Goal: Task Accomplishment & Management: Use online tool/utility

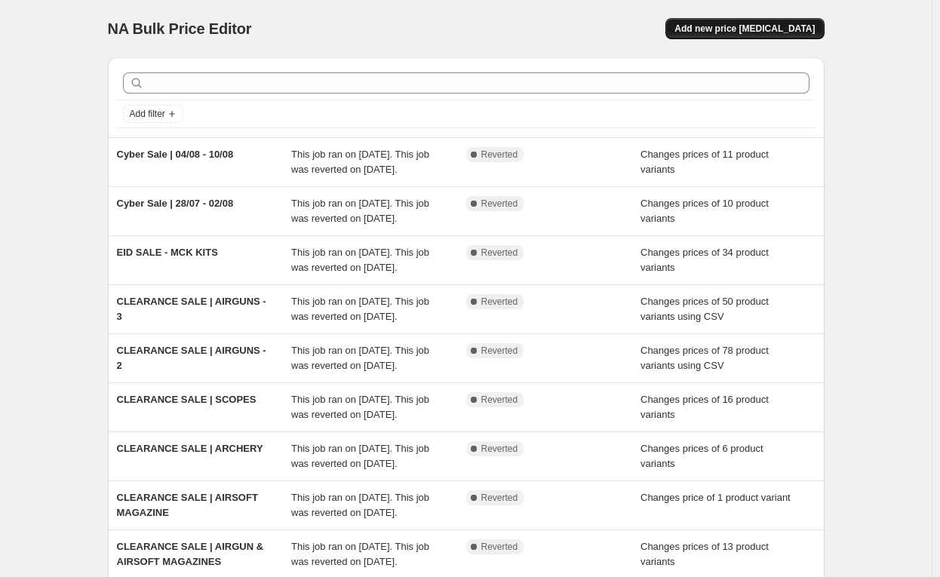
click at [746, 27] on span "Add new price [MEDICAL_DATA]" at bounding box center [744, 29] width 140 height 12
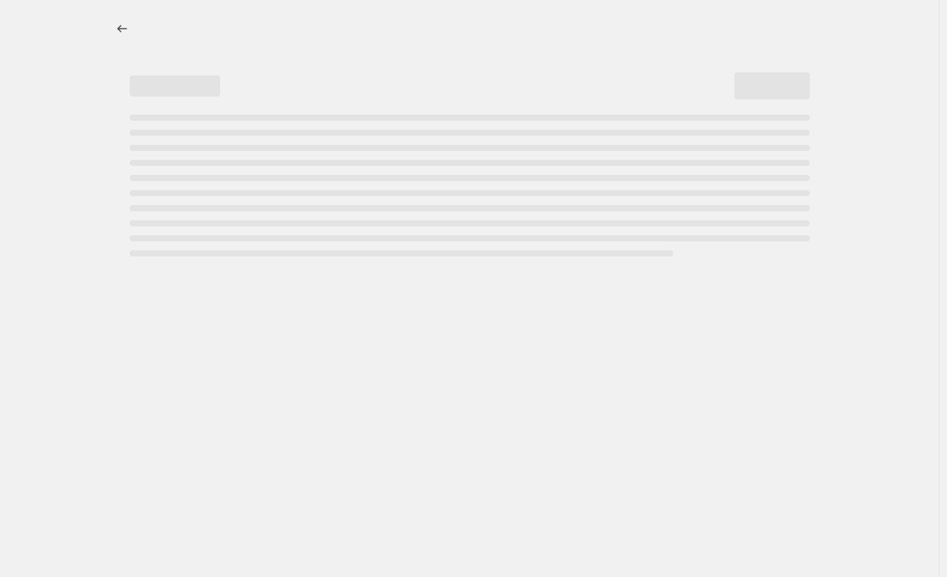
select select "percentage"
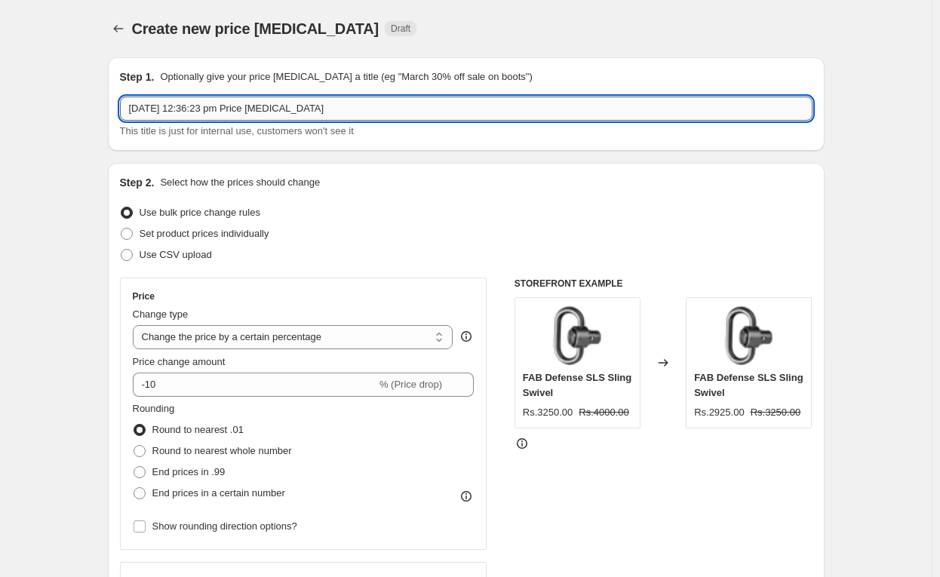
click at [318, 112] on input "[DATE] 12:36:23 pm Price [MEDICAL_DATA]" at bounding box center [466, 109] width 692 height 24
click at [318, 112] on input "11 Aug 2025, 12:36:23 pm Price change job" at bounding box center [466, 109] width 692 height 24
click at [320, 112] on input "Cyber Sale | 11/08 -" at bounding box center [466, 109] width 692 height 24
click at [303, 107] on input "Cyber Sale | 11/08 -" at bounding box center [466, 109] width 692 height 24
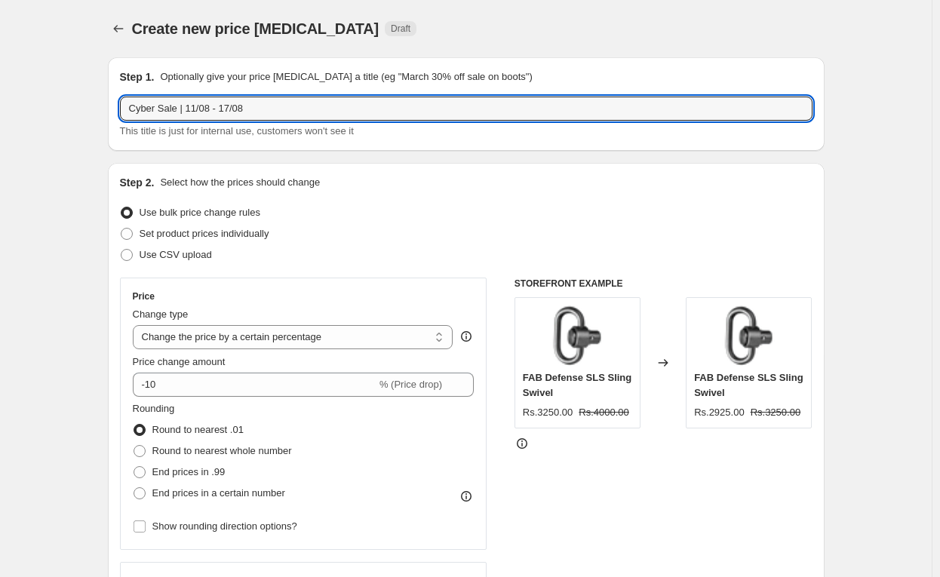
scroll to position [81, 0]
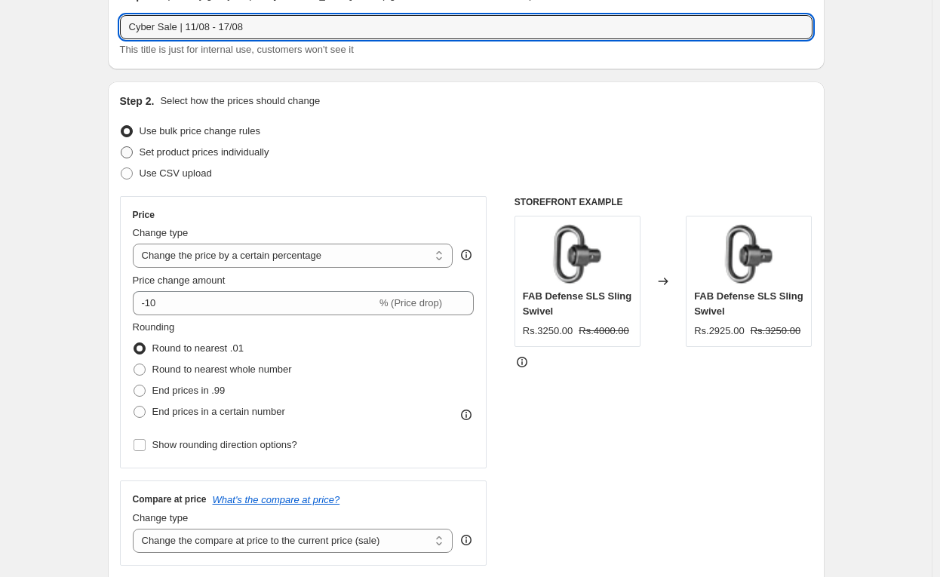
type input "Cyber Sale | 11/08 - 17/08"
click at [213, 151] on span "Set product prices individually" at bounding box center [205, 151] width 130 height 11
click at [121, 147] on input "Set product prices individually" at bounding box center [121, 146] width 1 height 1
radio input "true"
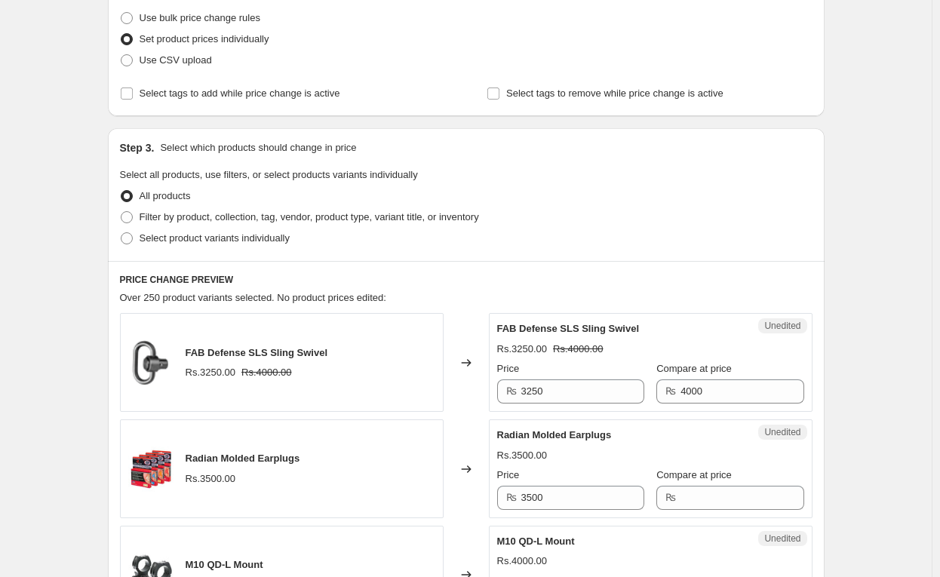
scroll to position [210, 0]
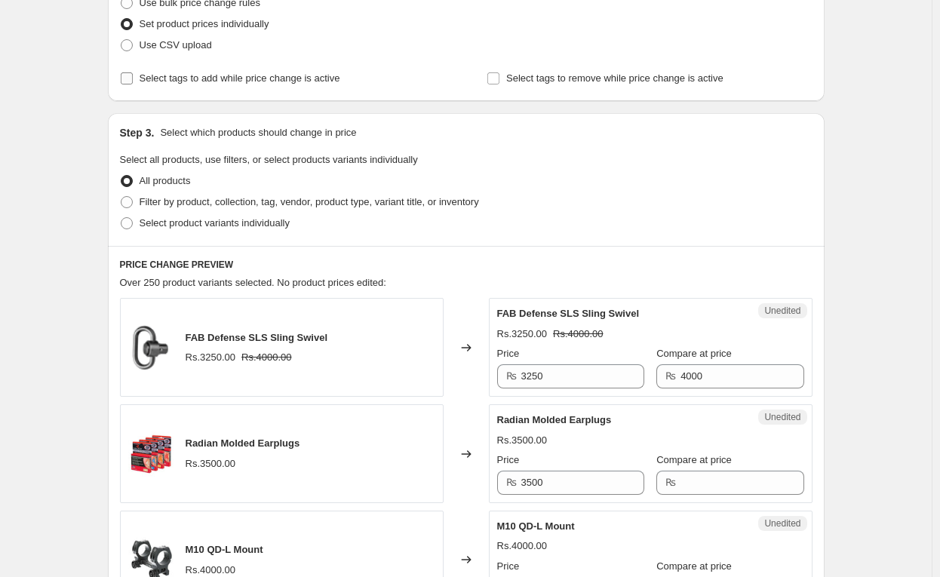
click at [268, 71] on span "Select tags to add while price change is active" at bounding box center [240, 78] width 201 height 15
click at [133, 72] on input "Select tags to add while price change is active" at bounding box center [127, 78] width 12 height 12
checkbox input "true"
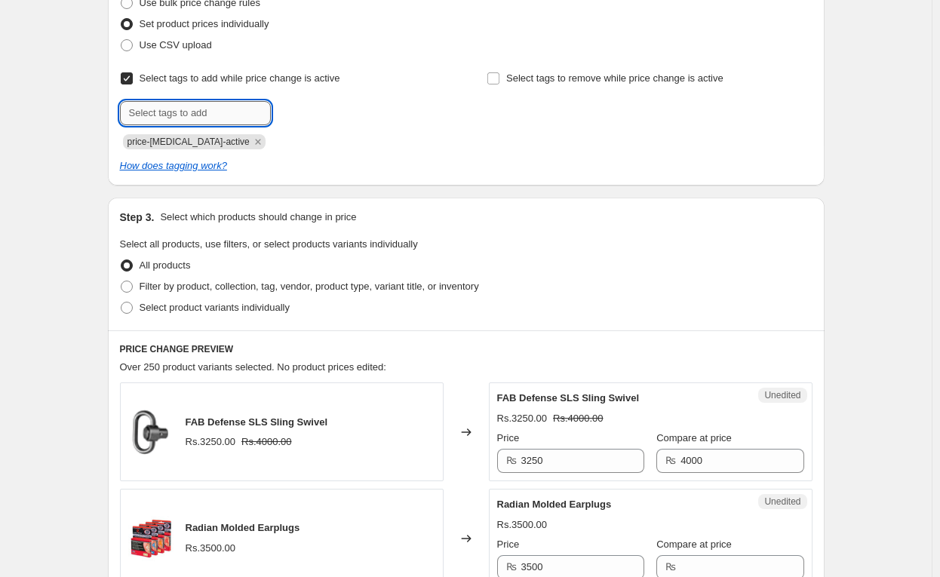
click at [246, 115] on input "text" at bounding box center [195, 113] width 151 height 24
type input "cybersale"
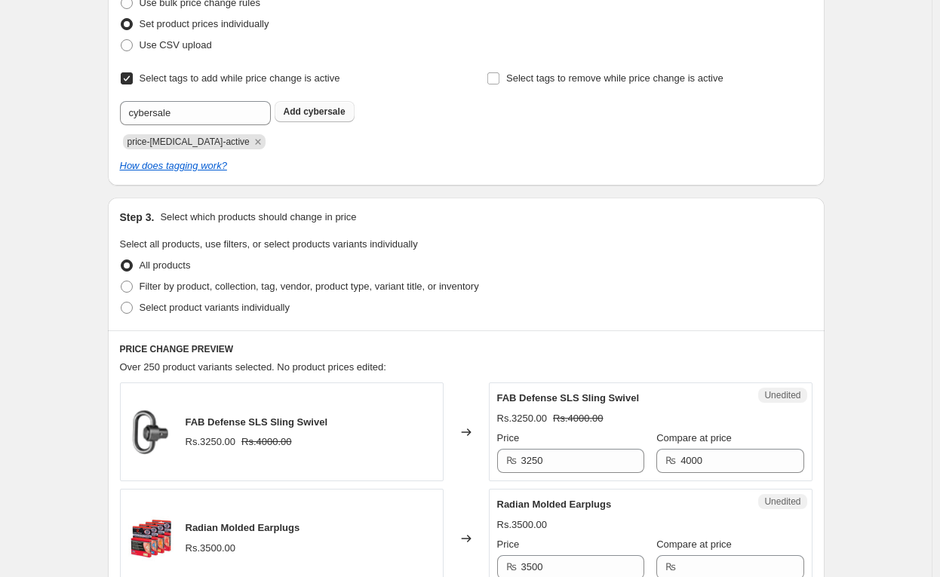
click at [312, 104] on button "Add cybersale" at bounding box center [314, 111] width 80 height 21
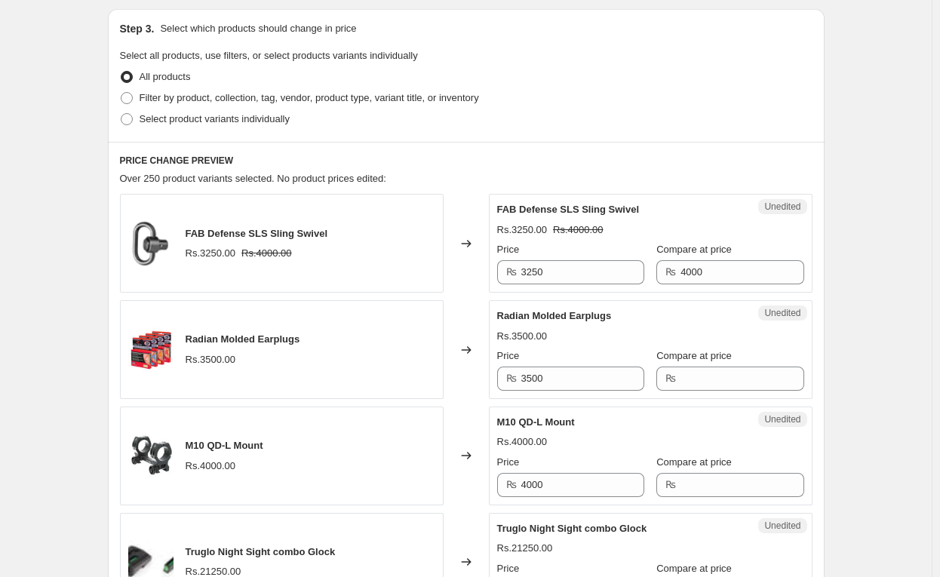
scroll to position [399, 0]
click at [189, 118] on span "Select product variants individually" at bounding box center [215, 117] width 150 height 11
click at [121, 113] on input "Select product variants individually" at bounding box center [121, 112] width 1 height 1
radio input "true"
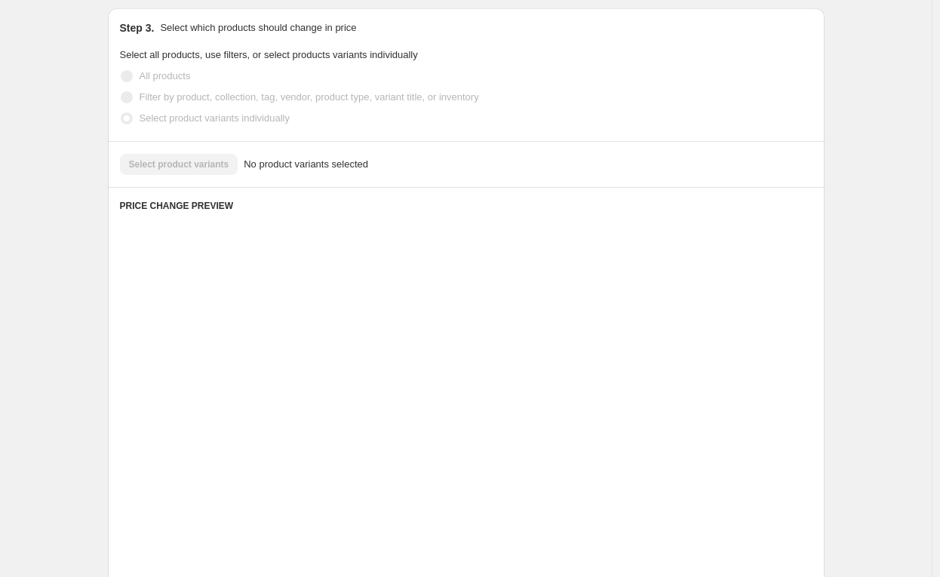
scroll to position [299, 0]
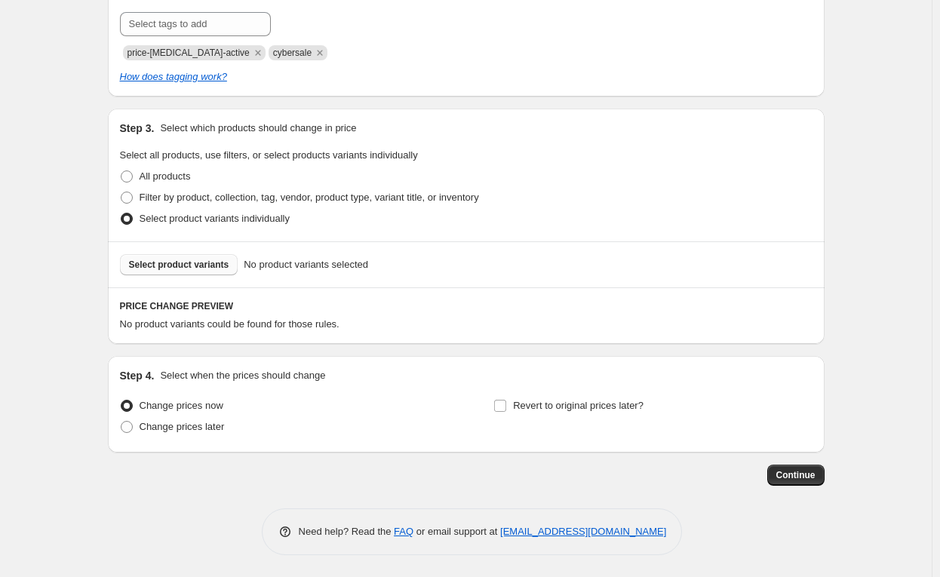
click at [204, 267] on span "Select product variants" at bounding box center [179, 265] width 100 height 12
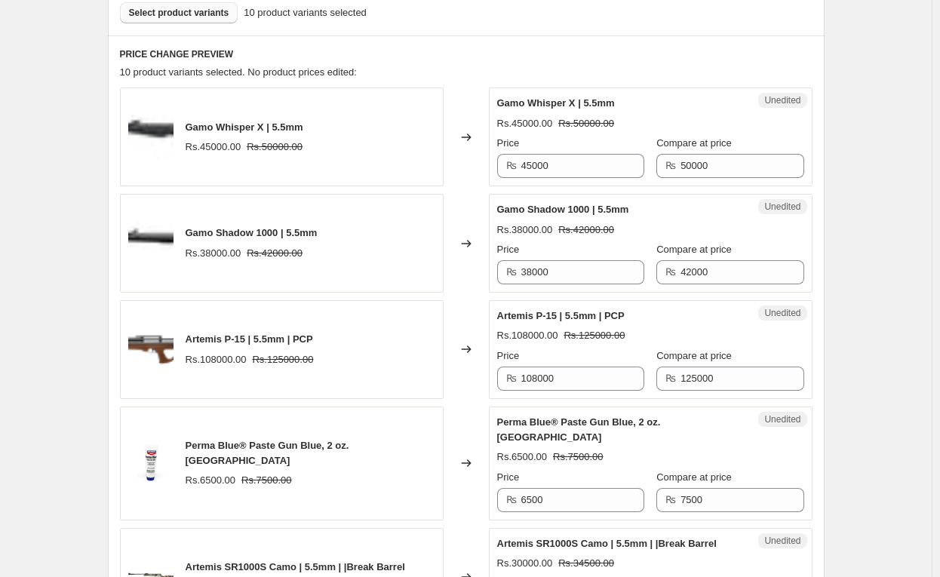
scroll to position [552, 0]
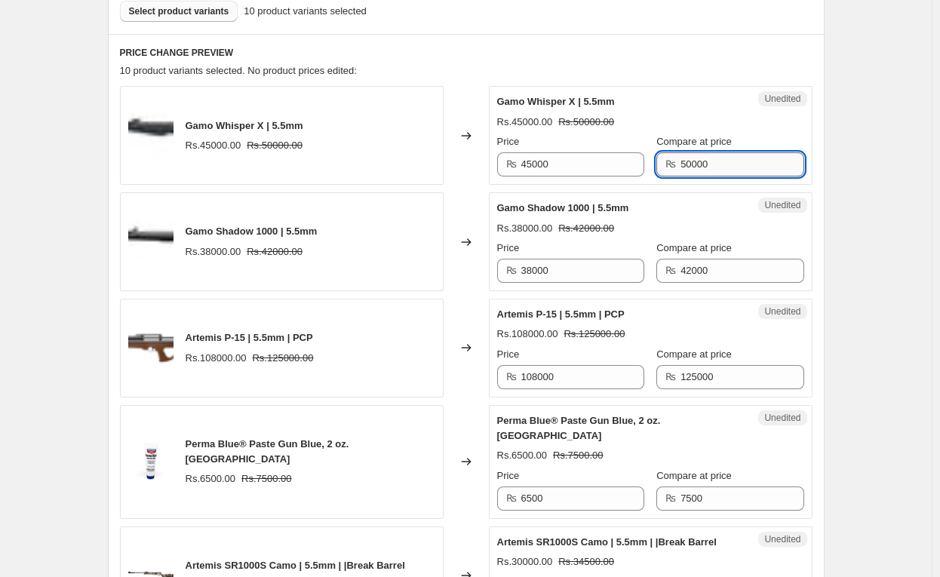
click at [730, 170] on input "50000" at bounding box center [741, 164] width 123 height 24
click at [566, 154] on input "45000" at bounding box center [582, 164] width 123 height 24
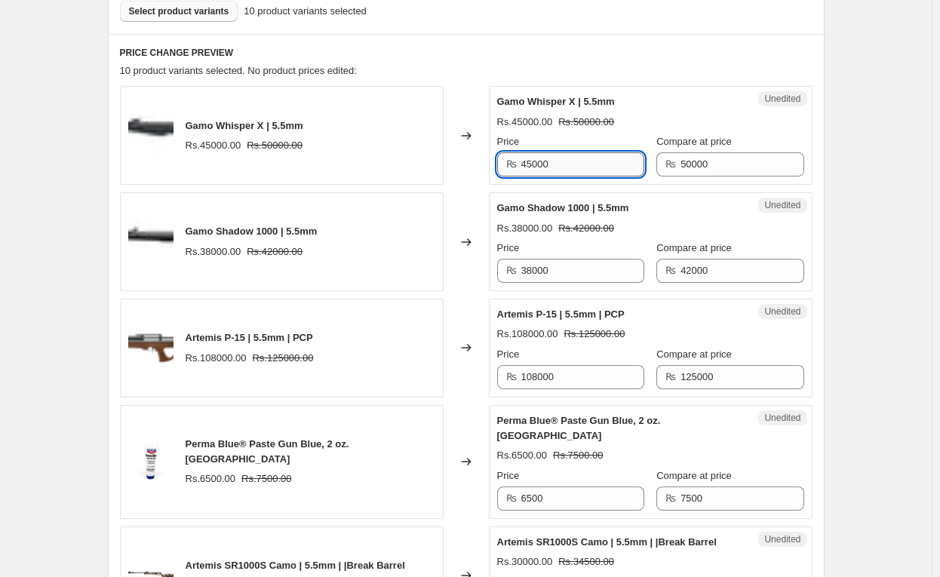
click at [566, 154] on input "45000" at bounding box center [582, 164] width 123 height 24
type input "3"
type input "42000"
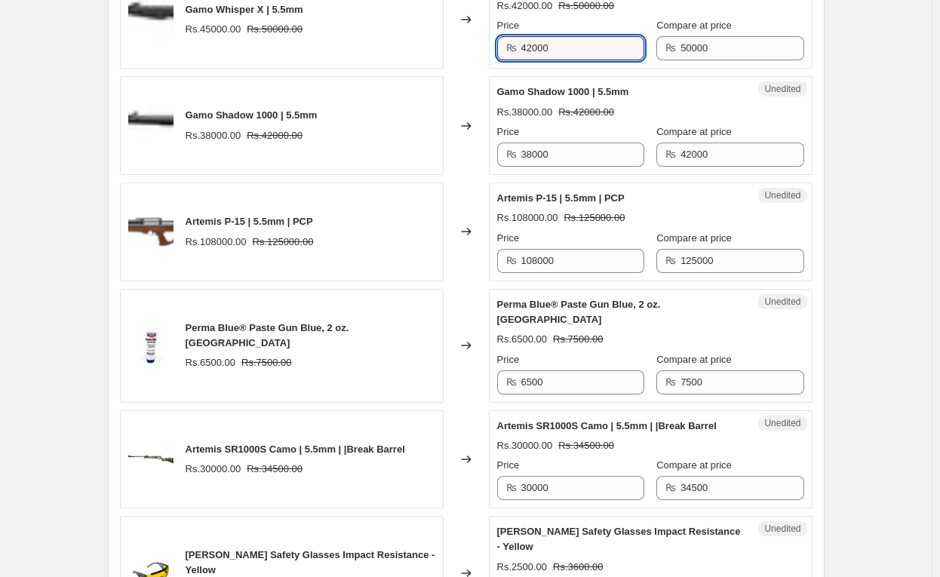
scroll to position [691, 0]
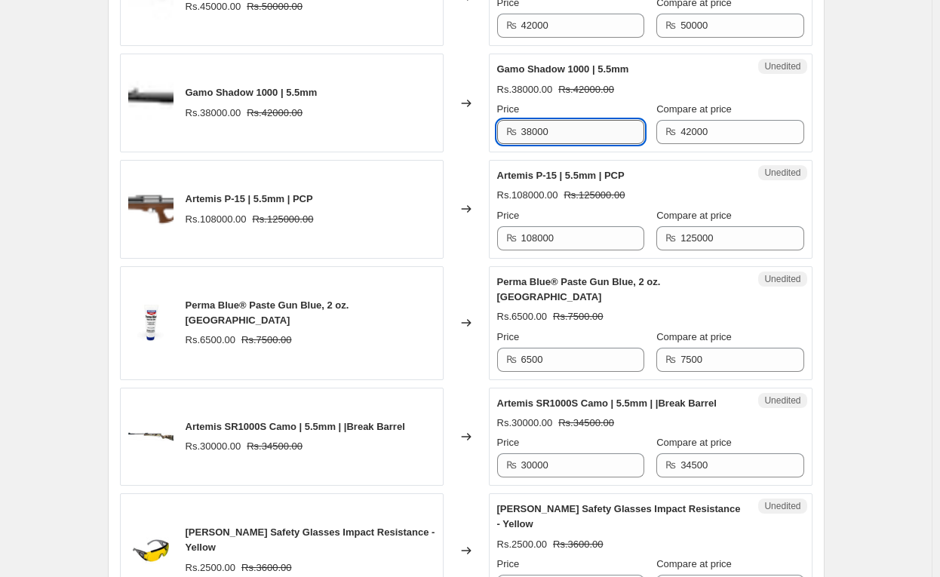
click at [570, 130] on input "38000" at bounding box center [582, 132] width 123 height 24
type input "33600"
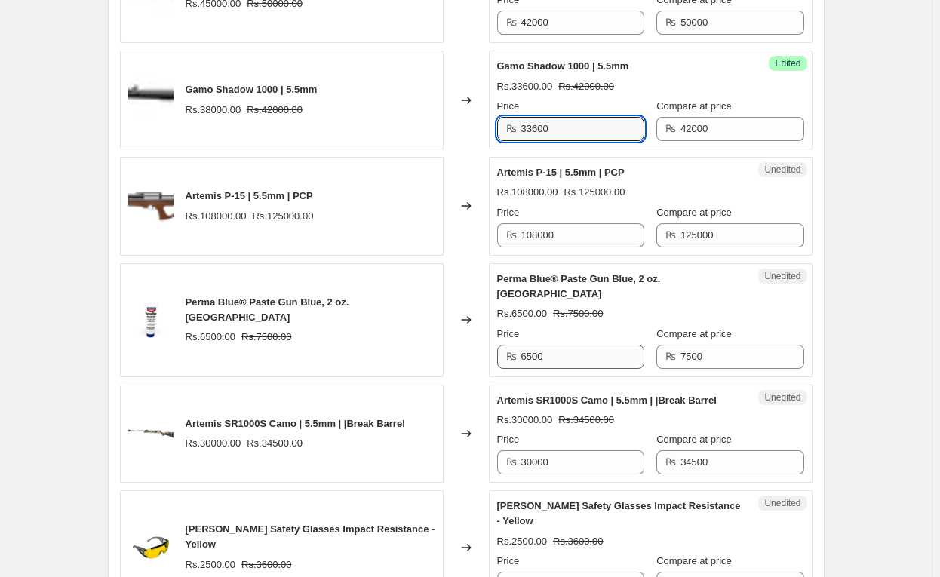
scroll to position [704, 0]
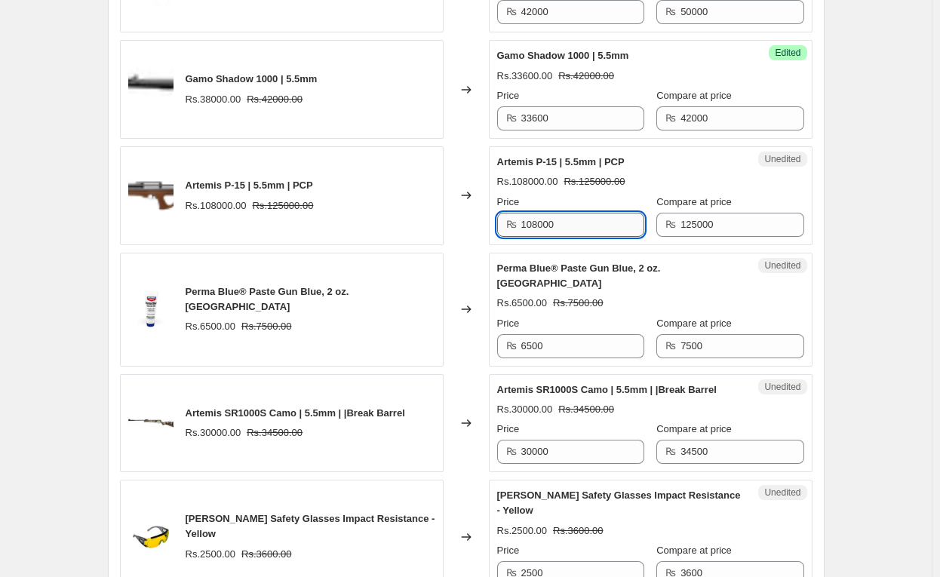
click at [578, 219] on input "108000" at bounding box center [582, 225] width 123 height 24
type input "95000"
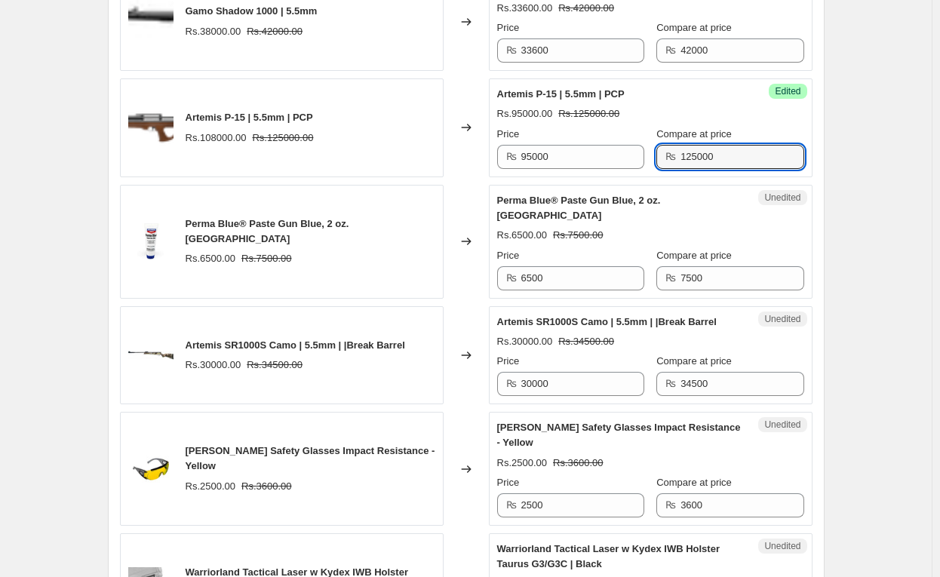
scroll to position [774, 0]
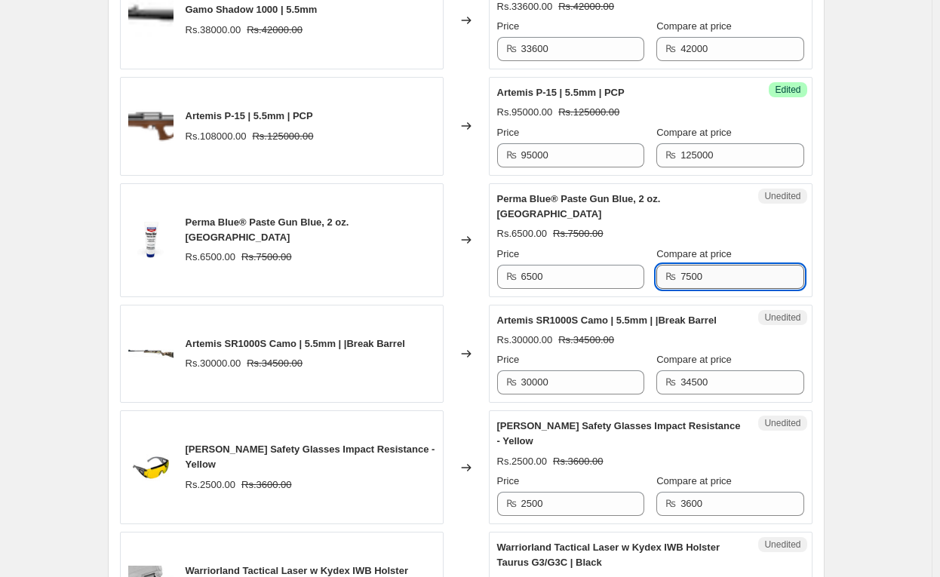
click at [728, 265] on input "7500" at bounding box center [741, 277] width 123 height 24
click at [553, 265] on input "6500" at bounding box center [582, 277] width 123 height 24
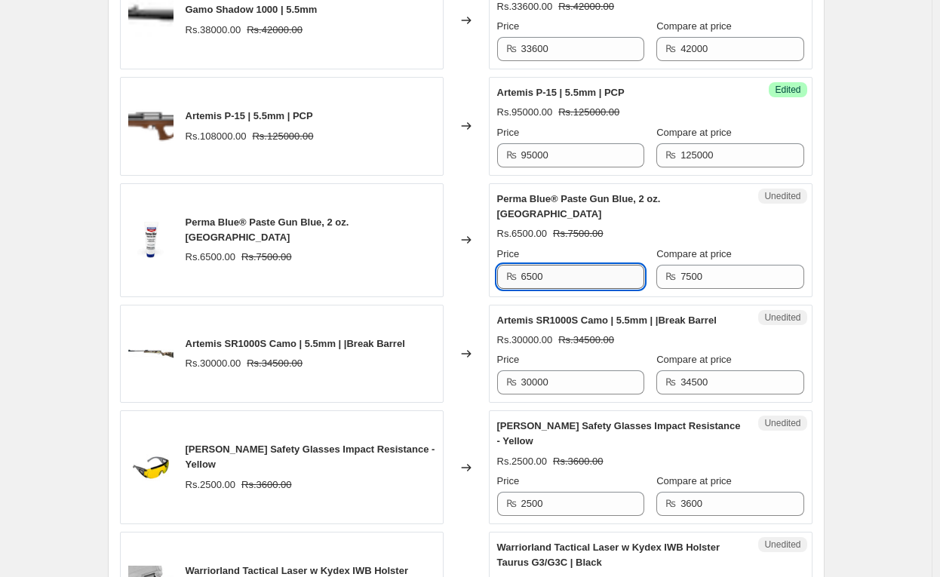
click at [553, 265] on input "6500" at bounding box center [582, 277] width 123 height 24
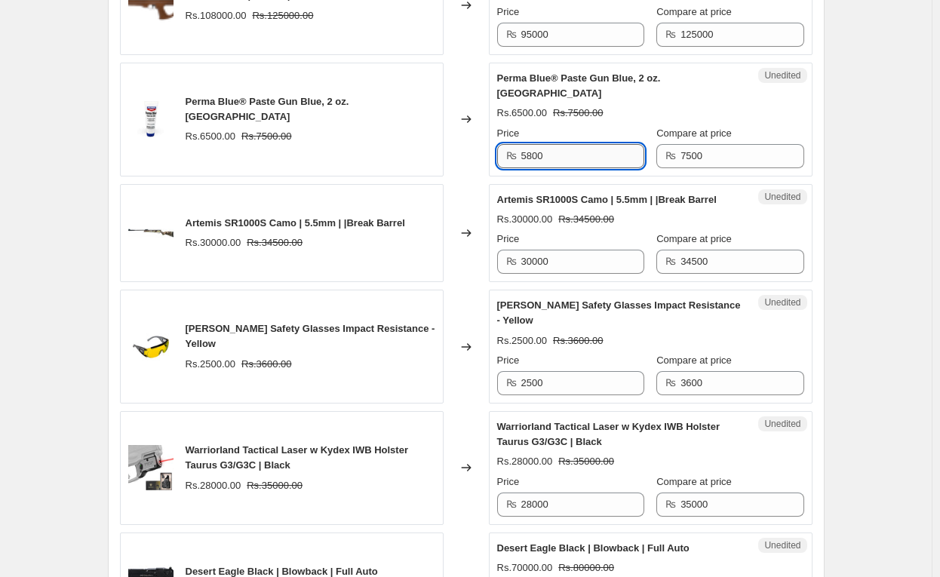
scroll to position [894, 0]
type input "5800"
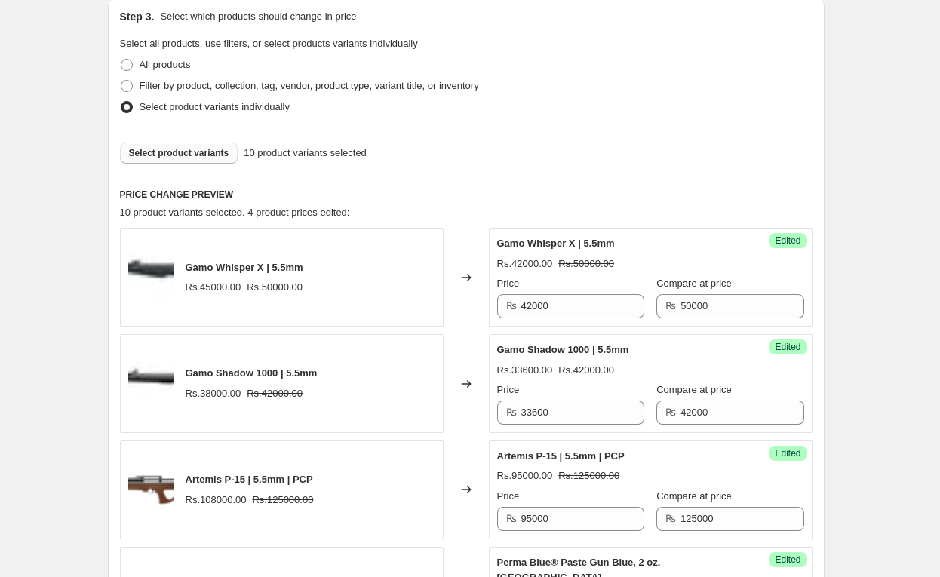
scroll to position [410, 0]
click at [216, 155] on span "Select product variants" at bounding box center [179, 153] width 100 height 12
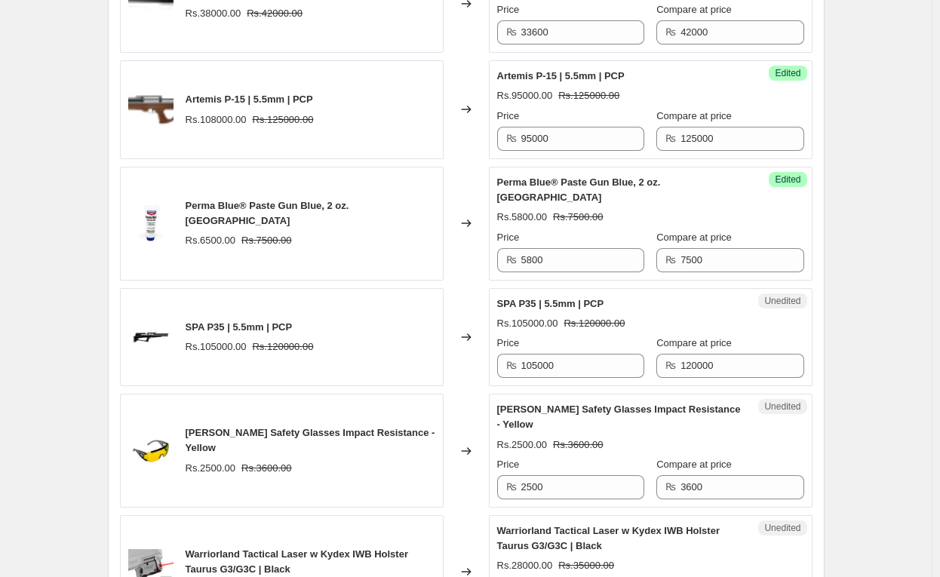
scroll to position [834, 0]
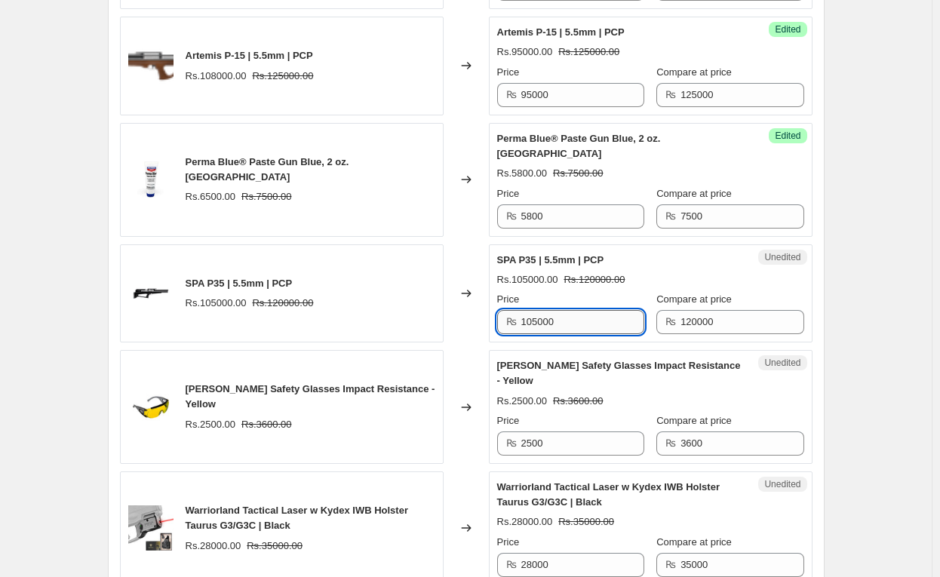
click at [563, 310] on input "105000" at bounding box center [582, 322] width 123 height 24
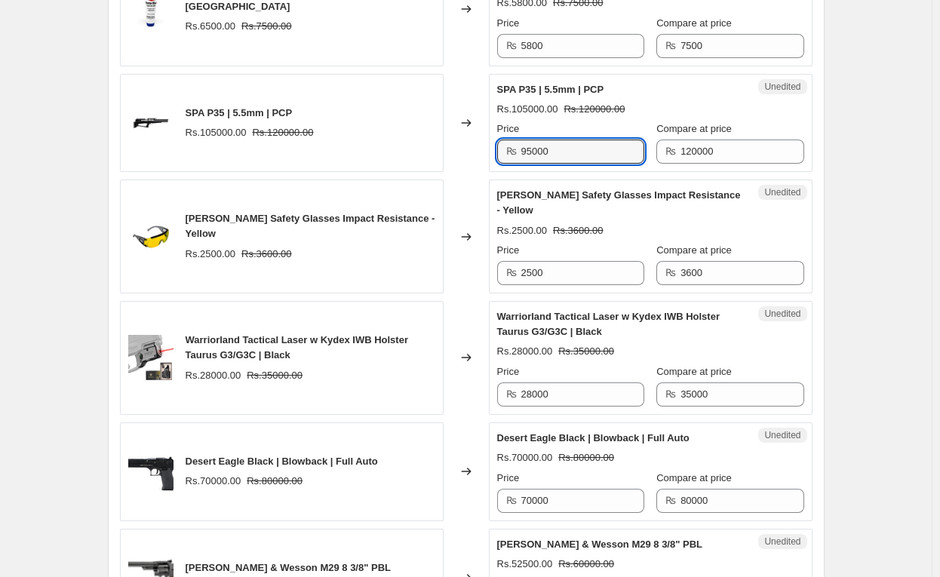
scroll to position [1010, 0]
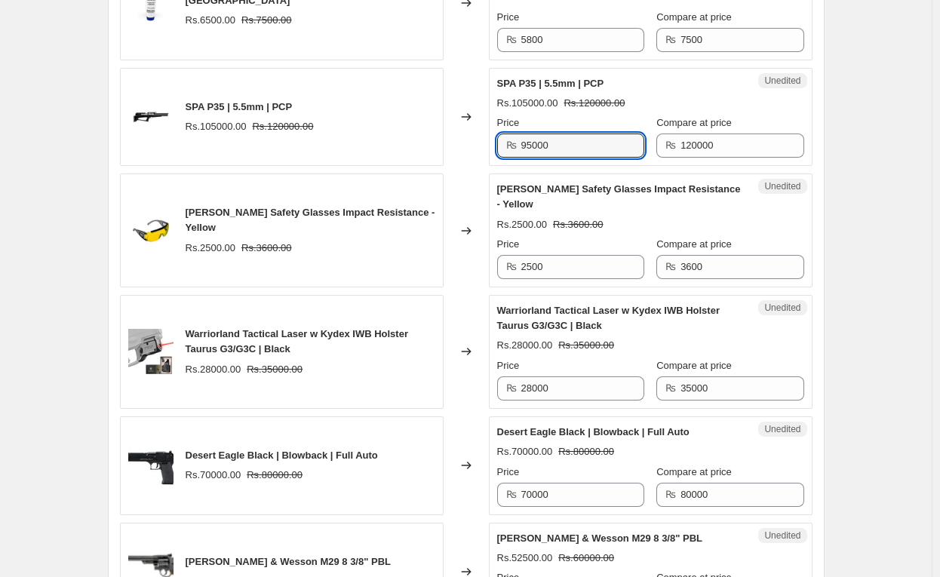
type input "95000"
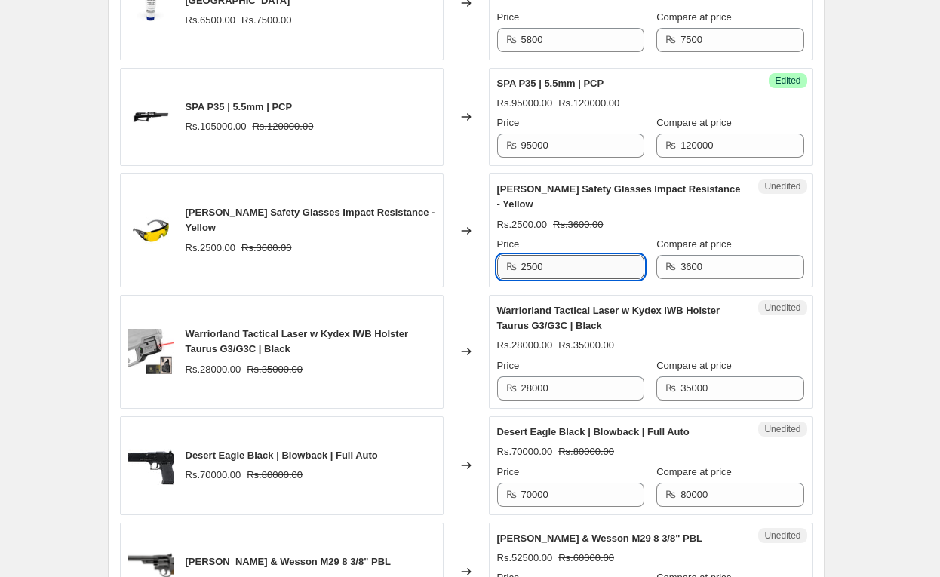
click at [561, 255] on input "2500" at bounding box center [582, 267] width 123 height 24
type input "1600"
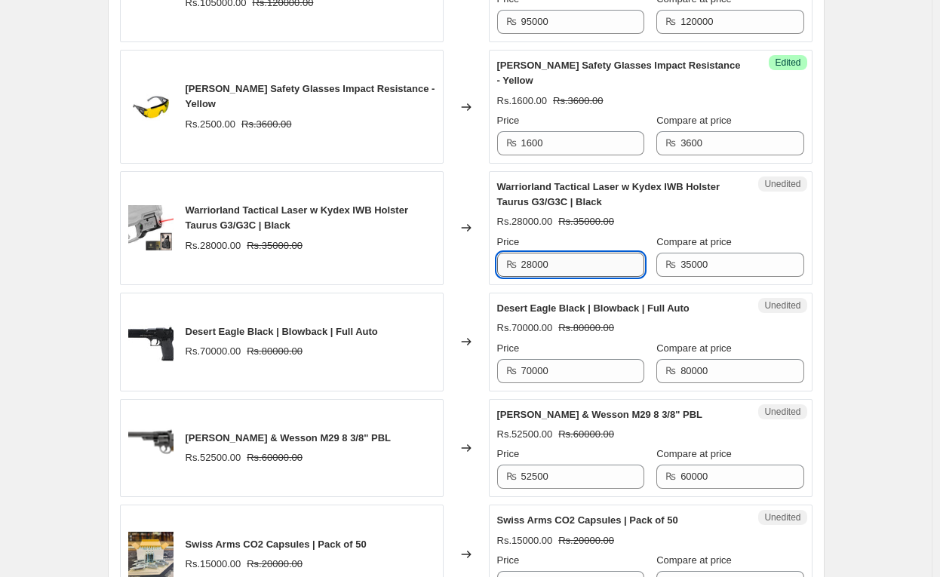
click at [557, 253] on input "28000" at bounding box center [582, 265] width 123 height 24
type input "25200"
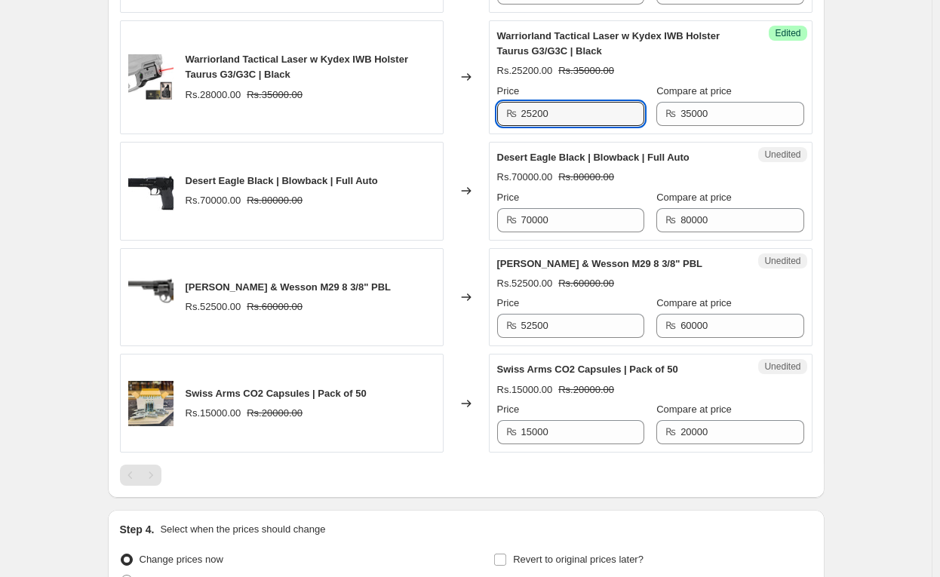
scroll to position [1286, 0]
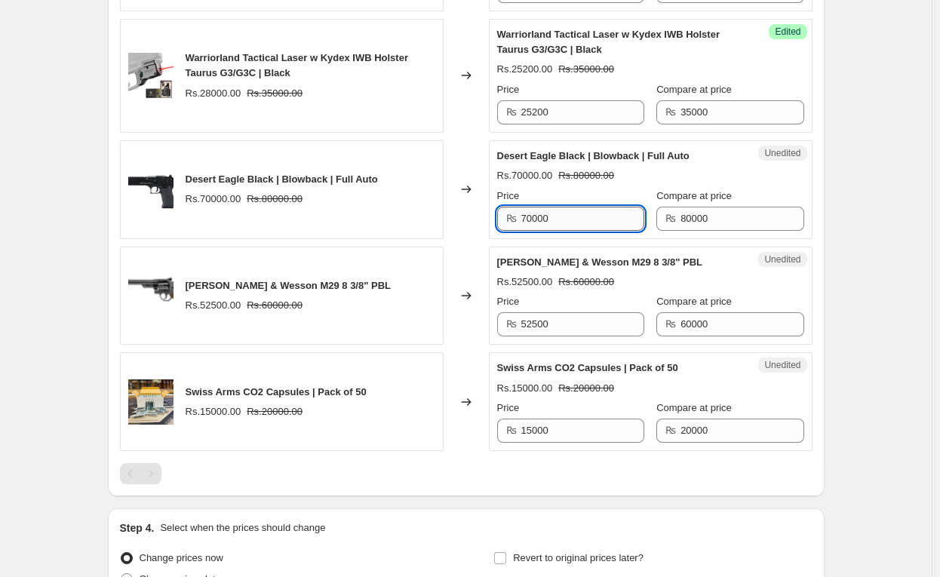
click at [584, 207] on input "70000" at bounding box center [582, 219] width 123 height 24
type input "63000"
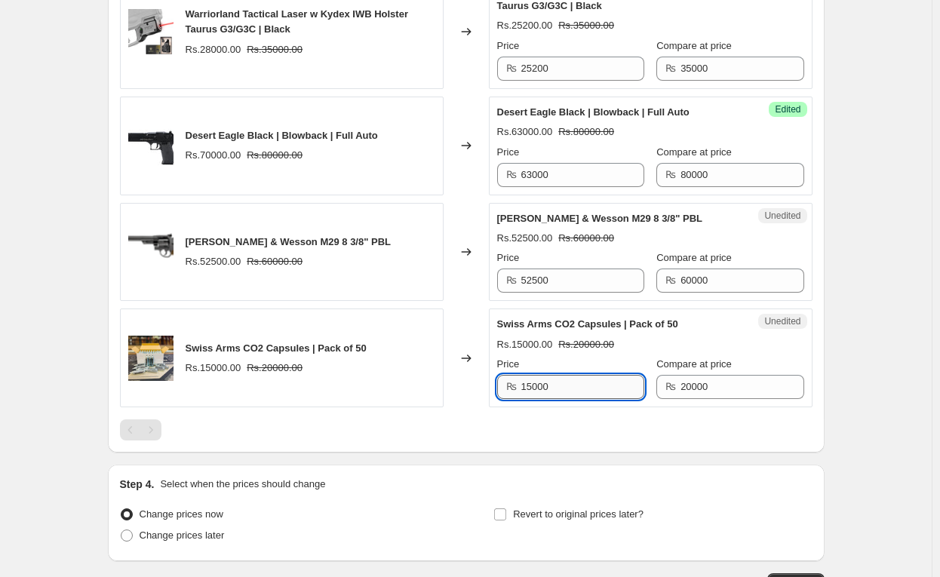
click at [596, 375] on input "15000" at bounding box center [582, 387] width 123 height 24
type input "13000"
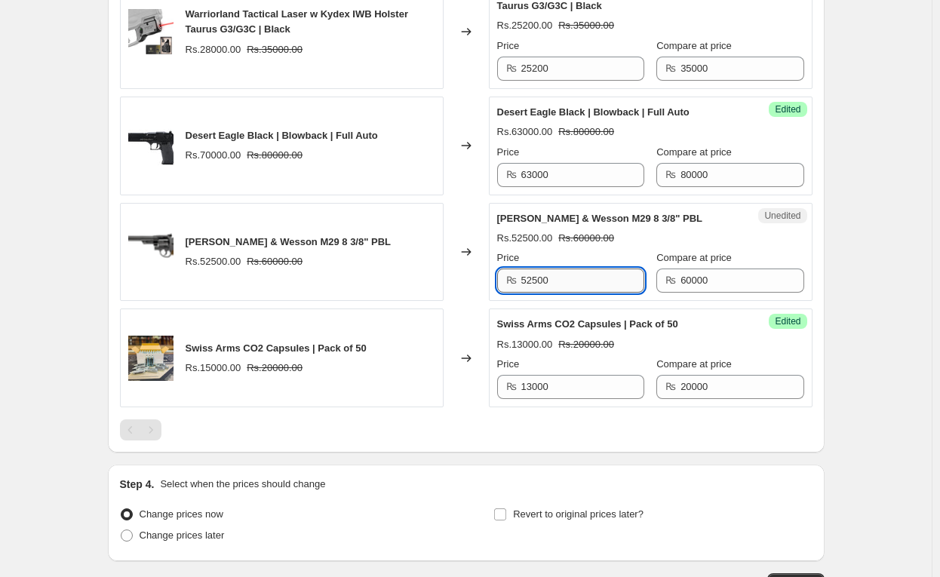
click at [557, 268] on input "52500" at bounding box center [582, 280] width 123 height 24
click at [587, 268] on input "52500" at bounding box center [582, 280] width 123 height 24
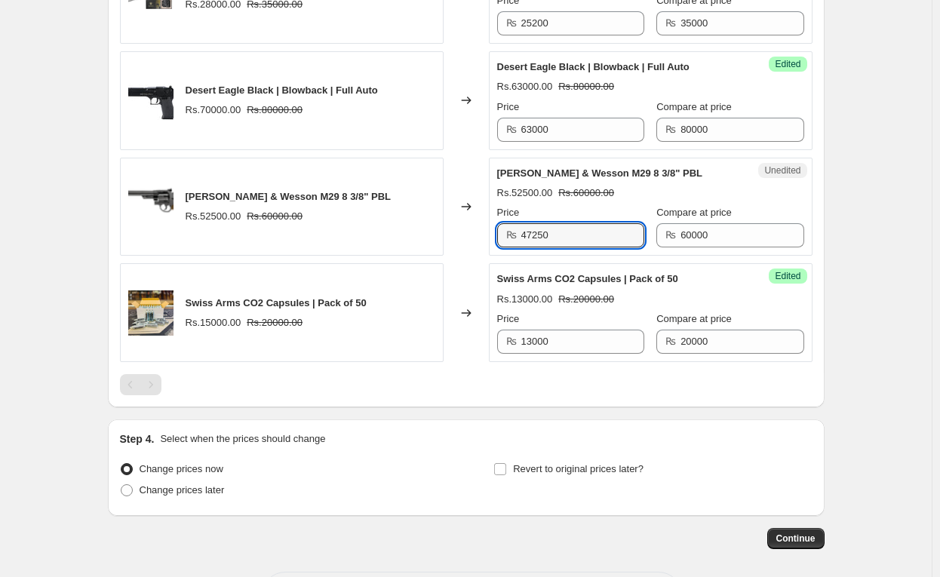
type input "47250"
click at [778, 205] on div "Compare at price" at bounding box center [729, 212] width 147 height 15
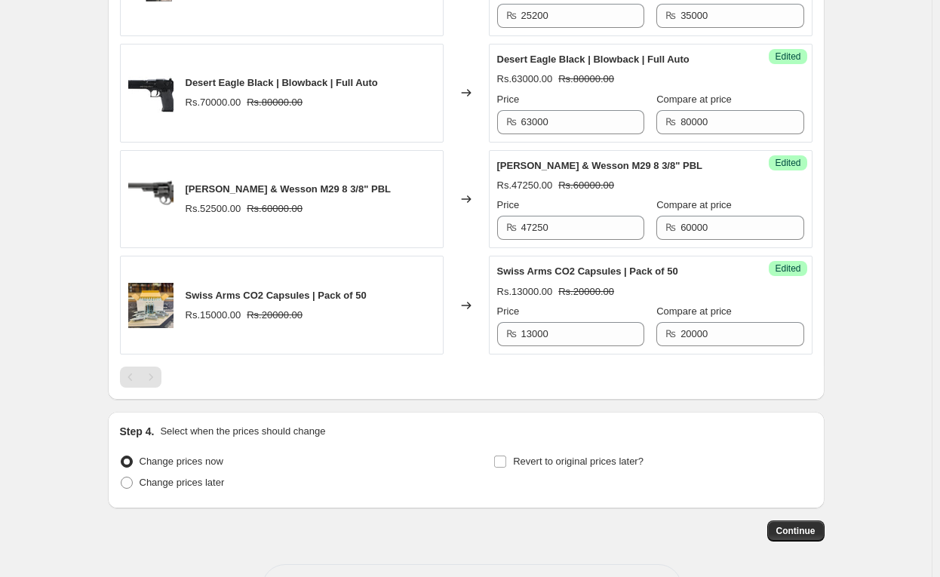
scroll to position [1403, 0]
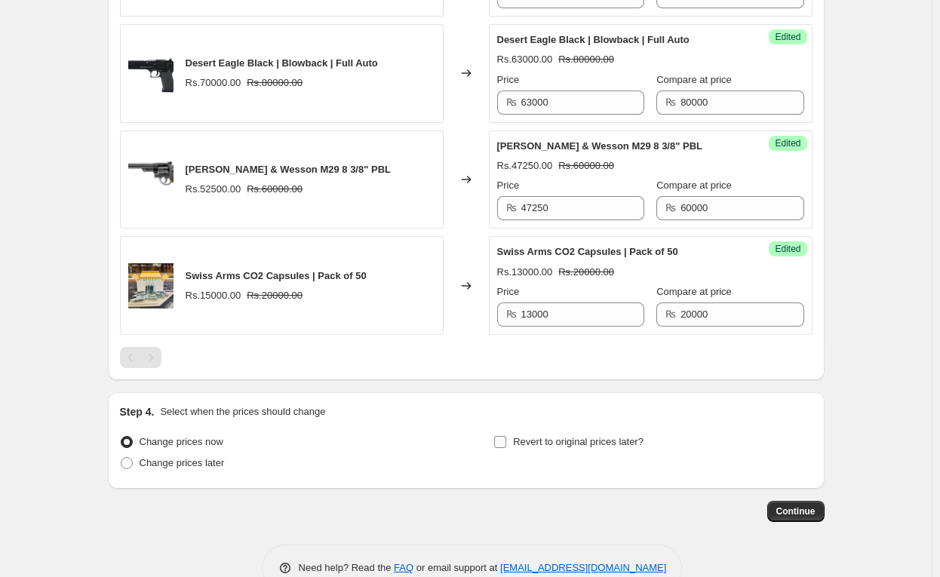
click at [564, 436] on span "Revert to original prices later?" at bounding box center [578, 441] width 130 height 11
click at [506, 436] on input "Revert to original prices later?" at bounding box center [500, 442] width 12 height 12
checkbox input "true"
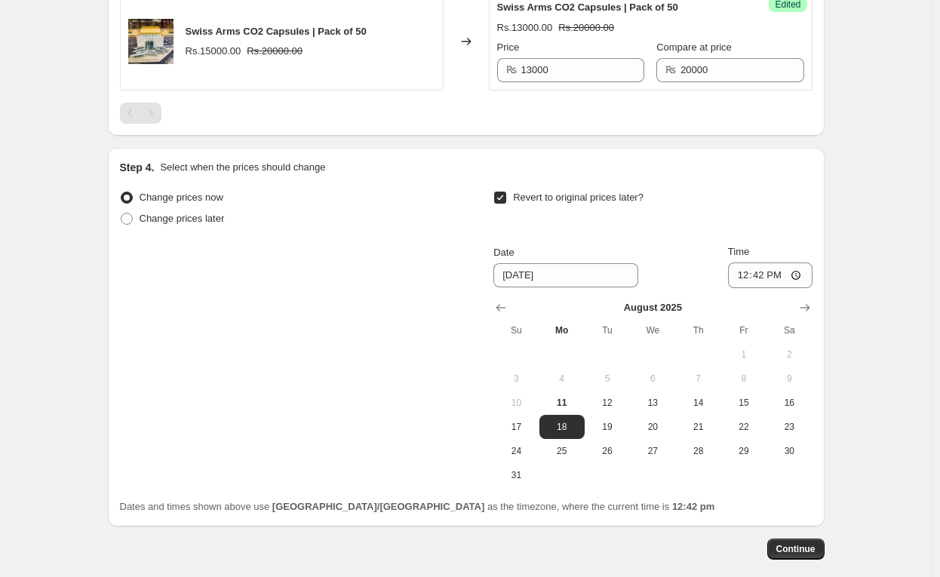
scroll to position [1648, 0]
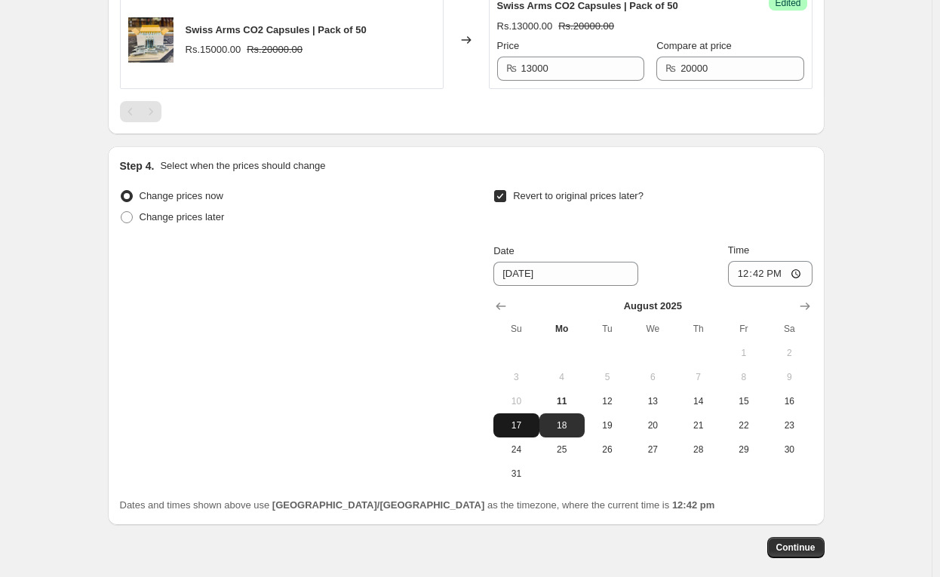
click at [526, 419] on span "17" at bounding box center [515, 425] width 33 height 12
type input "8/17/2025"
click at [763, 261] on input "12:42" at bounding box center [770, 274] width 84 height 26
click at [749, 261] on input "12:42" at bounding box center [770, 274] width 84 height 26
type input "23:59"
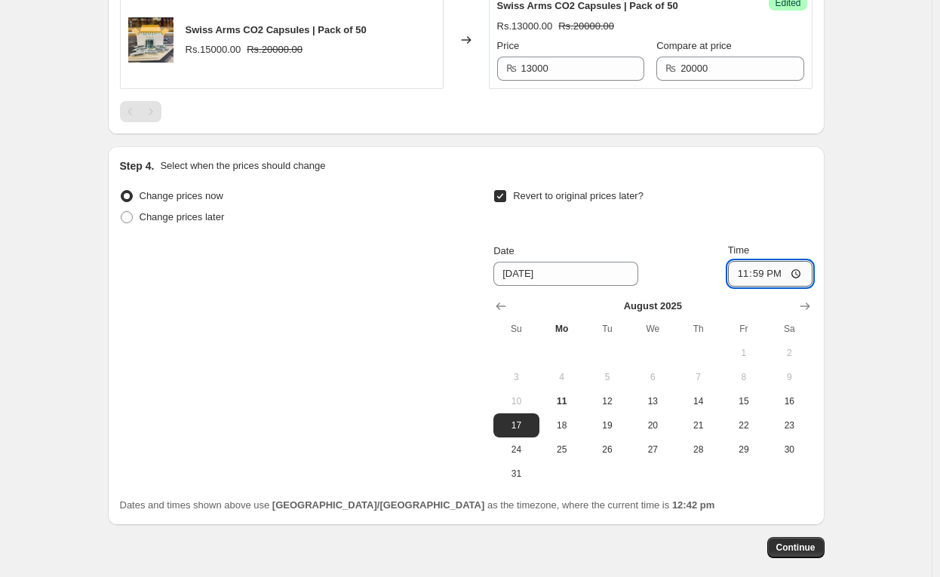
scroll to position [1685, 0]
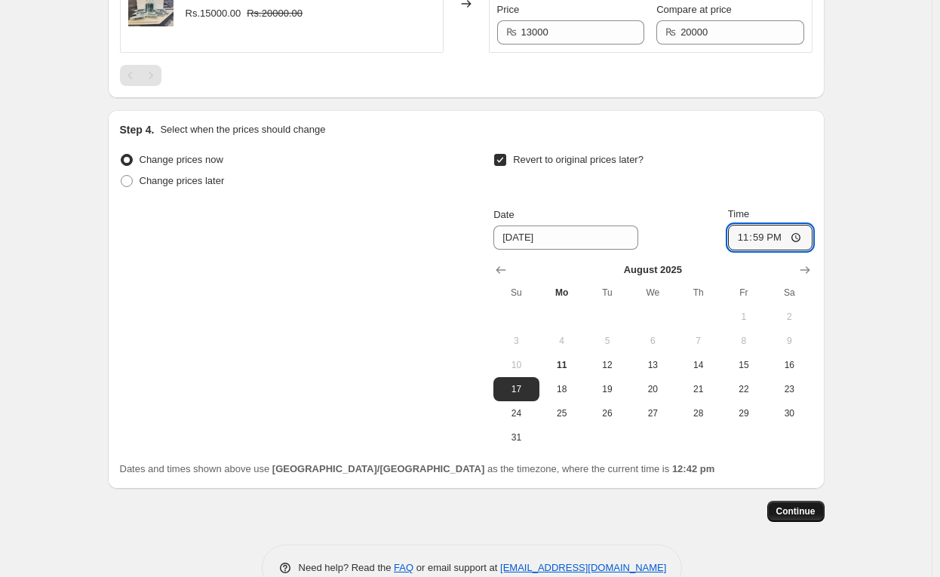
click at [810, 505] on span "Continue" at bounding box center [795, 511] width 39 height 12
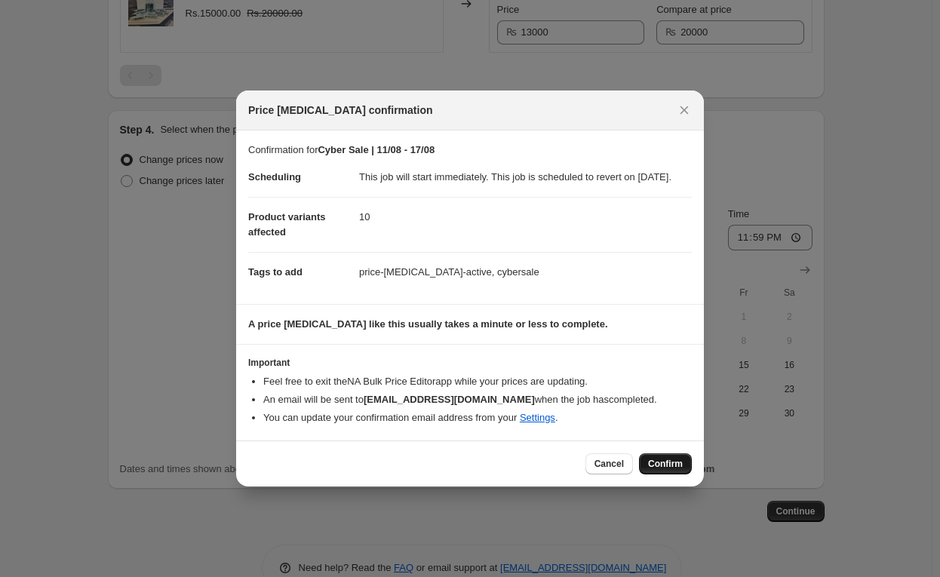
click at [664, 468] on span "Confirm" at bounding box center [665, 464] width 35 height 12
